Goal: Transaction & Acquisition: Purchase product/service

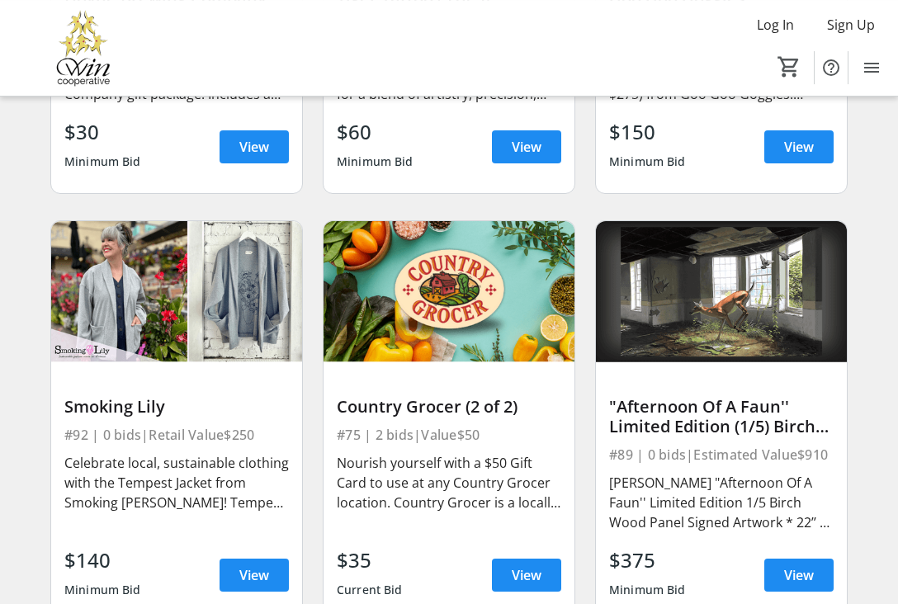
scroll to position [12731, 0]
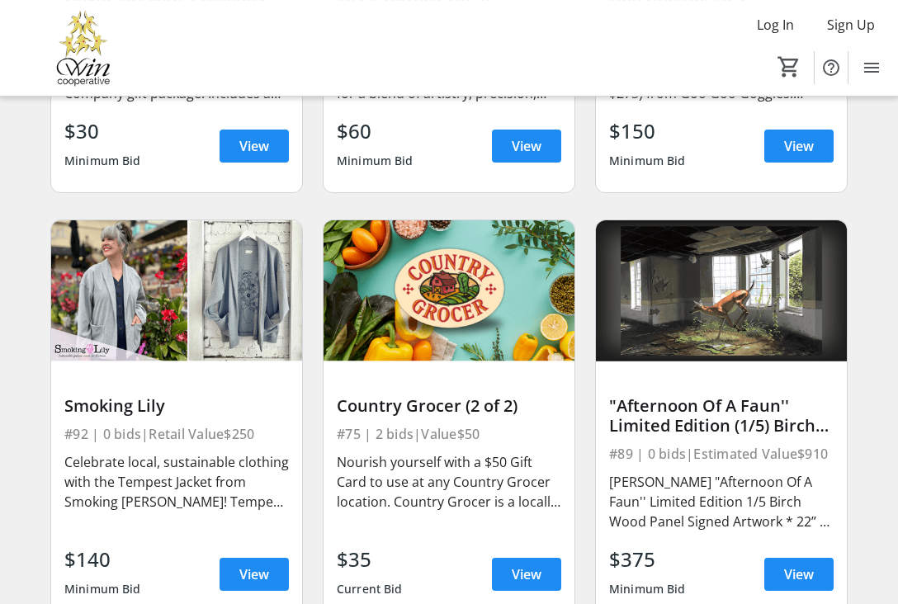
click at [205, 316] on img at bounding box center [176, 290] width 251 height 141
click at [213, 453] on div "Celebrate local, sustainable clothing with the Tempest Jacket from Smoking [PER…" at bounding box center [176, 482] width 225 height 59
click at [154, 319] on img at bounding box center [176, 290] width 251 height 141
click at [265, 565] on span "View" at bounding box center [254, 575] width 30 height 20
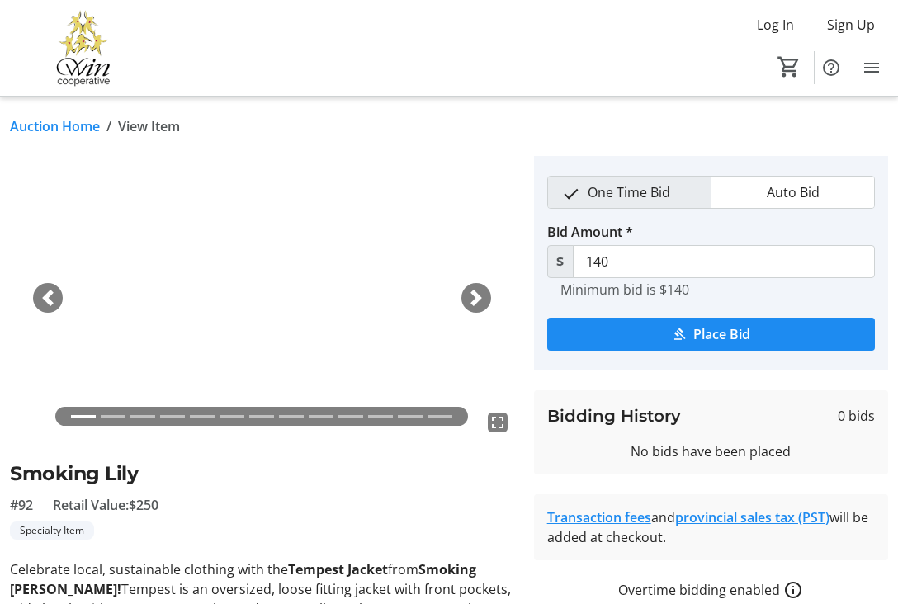
click at [479, 296] on span "button" at bounding box center [476, 298] width 17 height 17
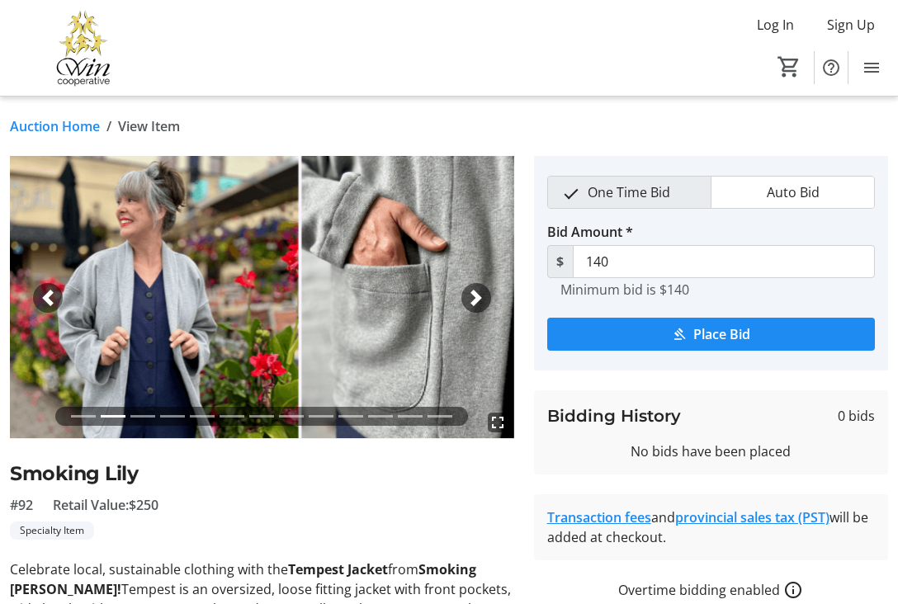
click at [479, 296] on span "button" at bounding box center [476, 298] width 17 height 17
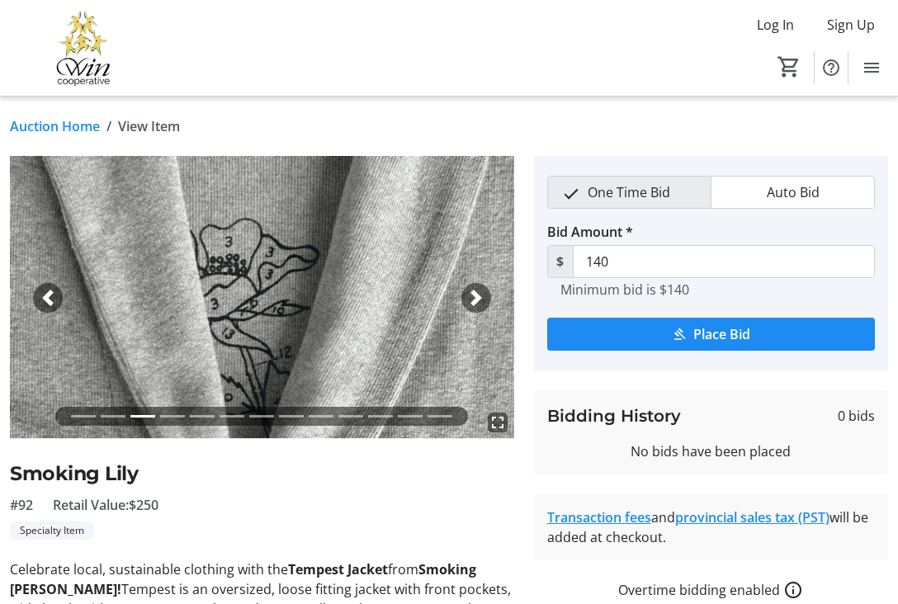
click at [475, 298] on span "button" at bounding box center [476, 298] width 17 height 17
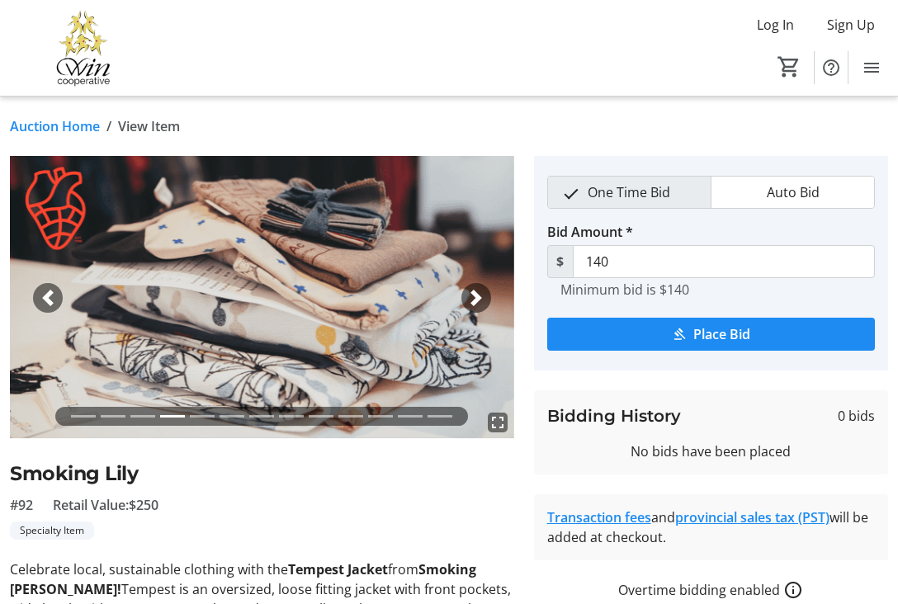
click at [475, 298] on span "button" at bounding box center [476, 298] width 17 height 17
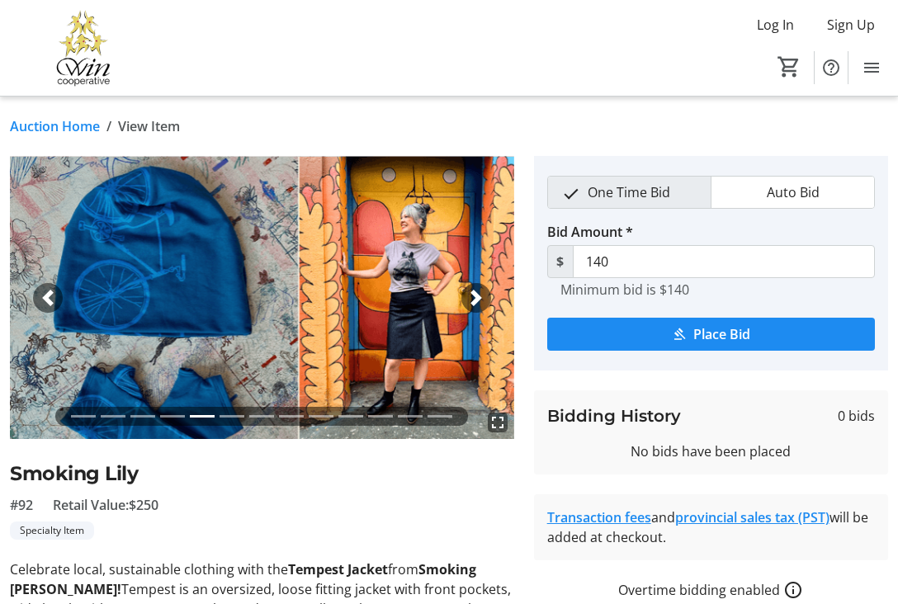
click at [475, 297] on span "button" at bounding box center [476, 298] width 17 height 17
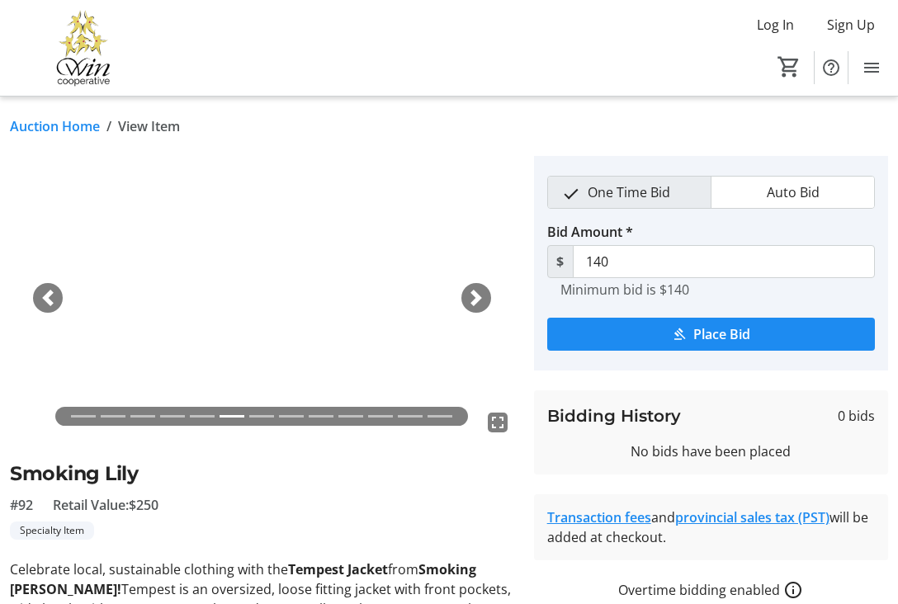
click at [85, 414] on li at bounding box center [83, 416] width 25 height 19
click at [476, 296] on span "button" at bounding box center [476, 298] width 17 height 17
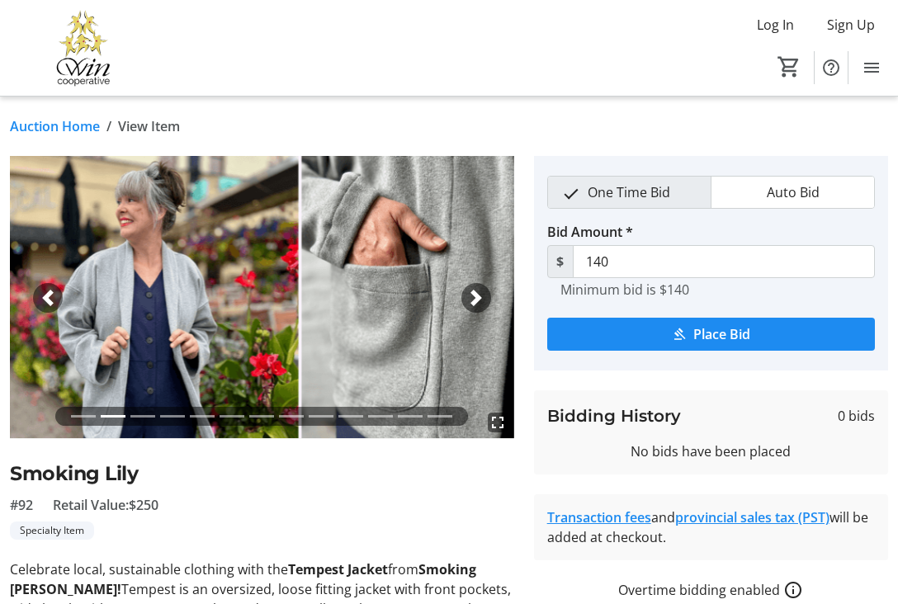
click at [476, 296] on span "button" at bounding box center [476, 298] width 17 height 17
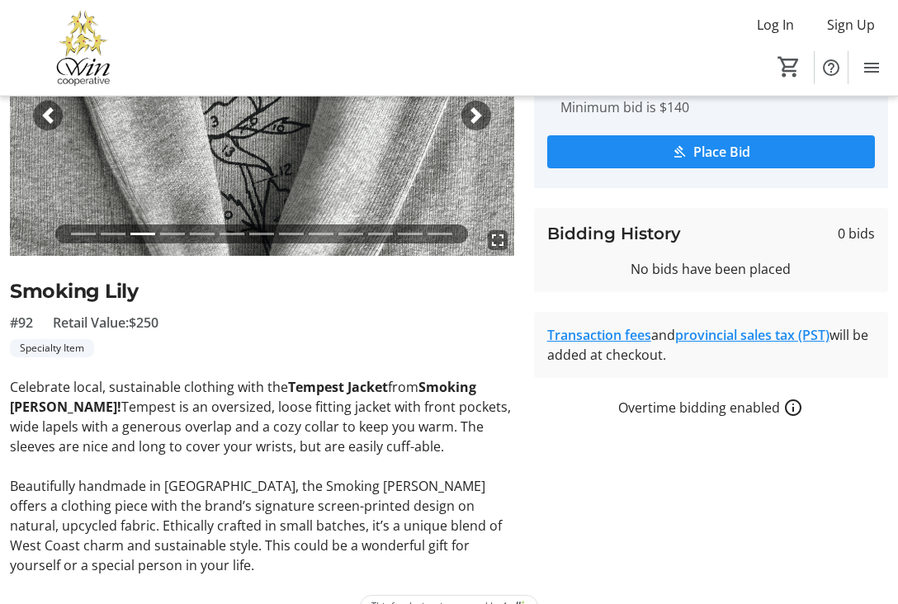
scroll to position [181, 0]
